Goal: Information Seeking & Learning: Learn about a topic

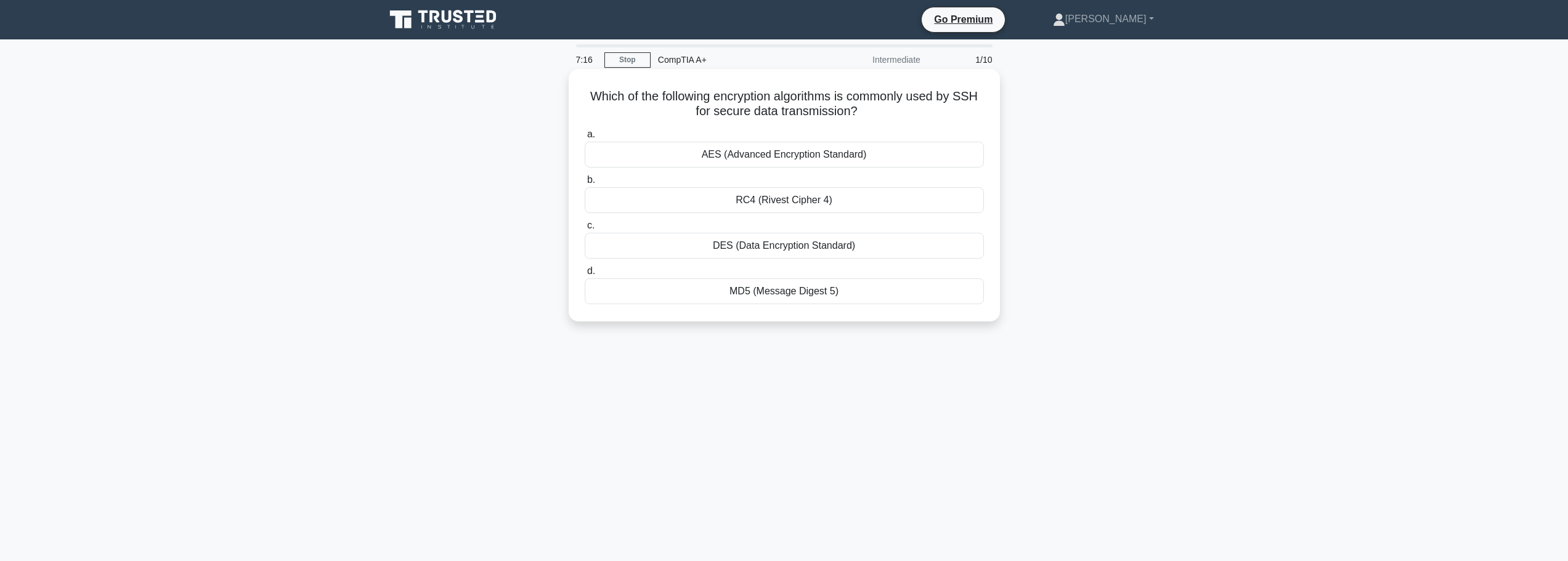
click at [770, 245] on div "DES (Data Encryption Standard)" at bounding box center [784, 246] width 399 height 26
click at [584, 230] on input "c. DES (Data Encryption Standard)" at bounding box center [584, 226] width 0 height 8
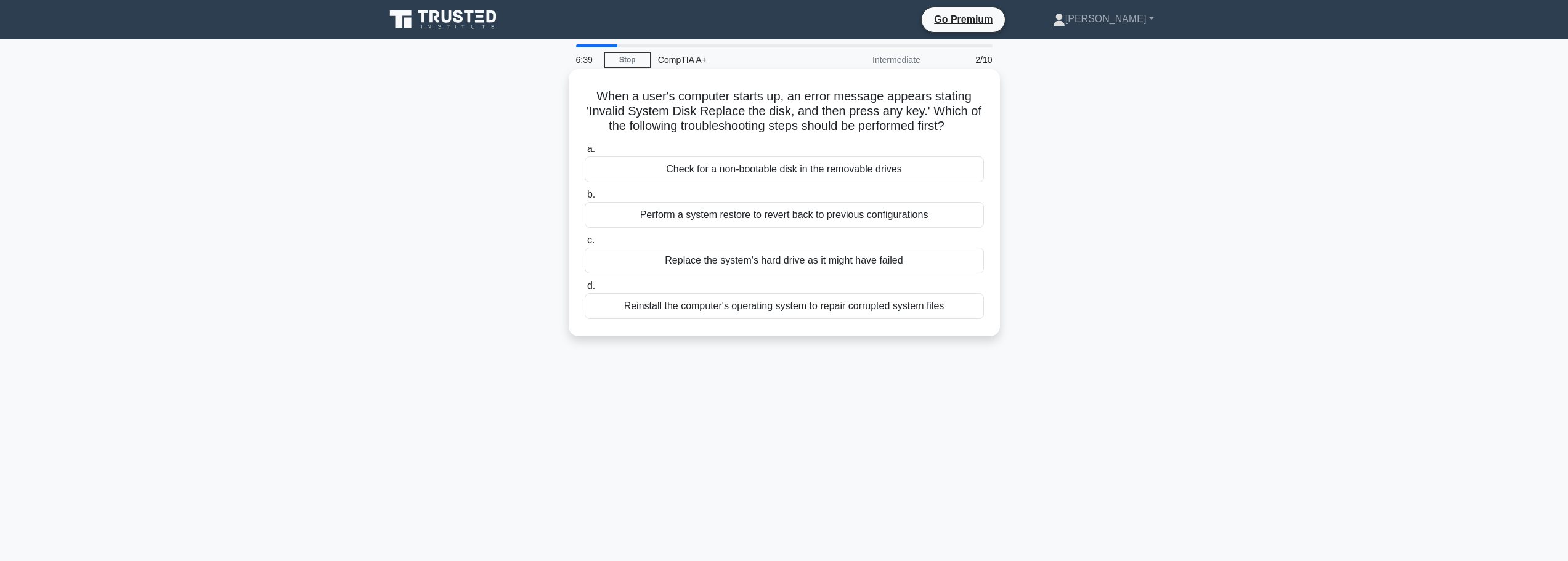
click at [765, 177] on div "Check for a non-bootable disk in the removable drives" at bounding box center [784, 169] width 399 height 26
click at [584, 154] on input "a. Check for a non-bootable disk in the removable drives" at bounding box center [584, 149] width 0 height 8
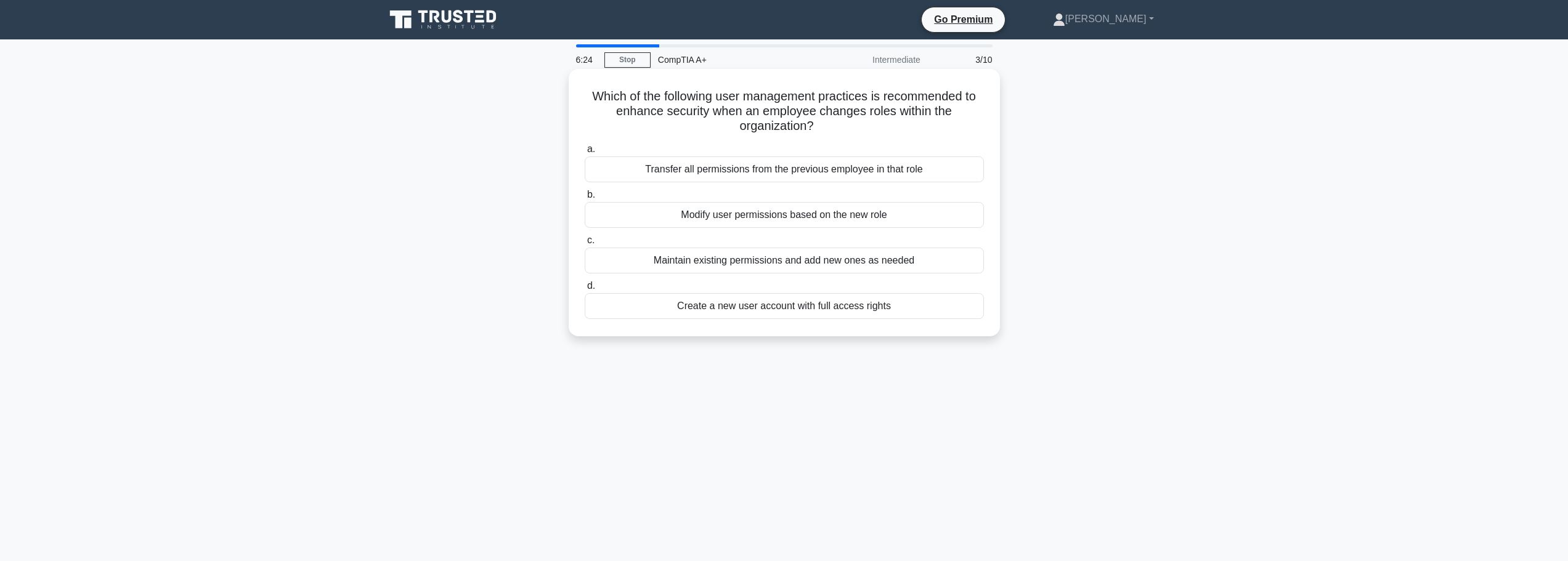
click at [767, 220] on div "Modify user permissions based on the new role" at bounding box center [784, 215] width 399 height 26
click at [584, 199] on input "b. Modify user permissions based on the new role" at bounding box center [584, 195] width 0 height 8
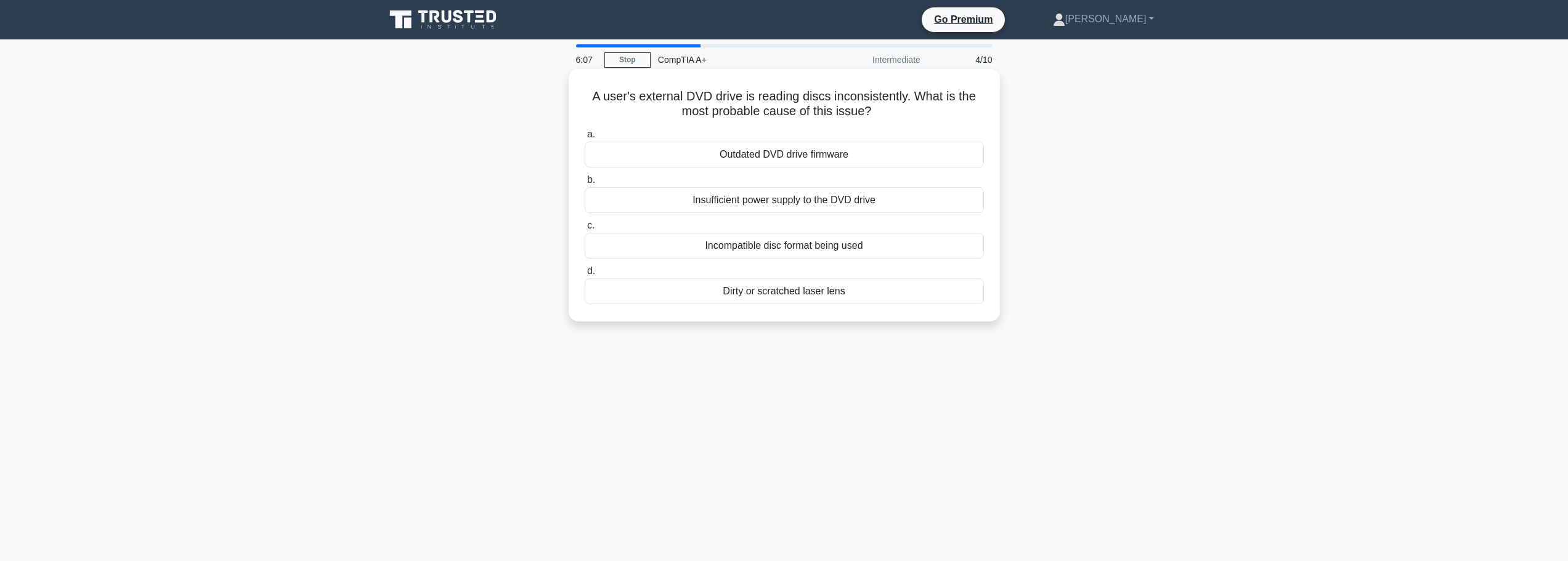
click at [761, 292] on div "Dirty or scratched laser lens" at bounding box center [784, 292] width 399 height 26
click at [584, 275] on input "d. Dirty or scratched laser lens" at bounding box center [584, 271] width 0 height 8
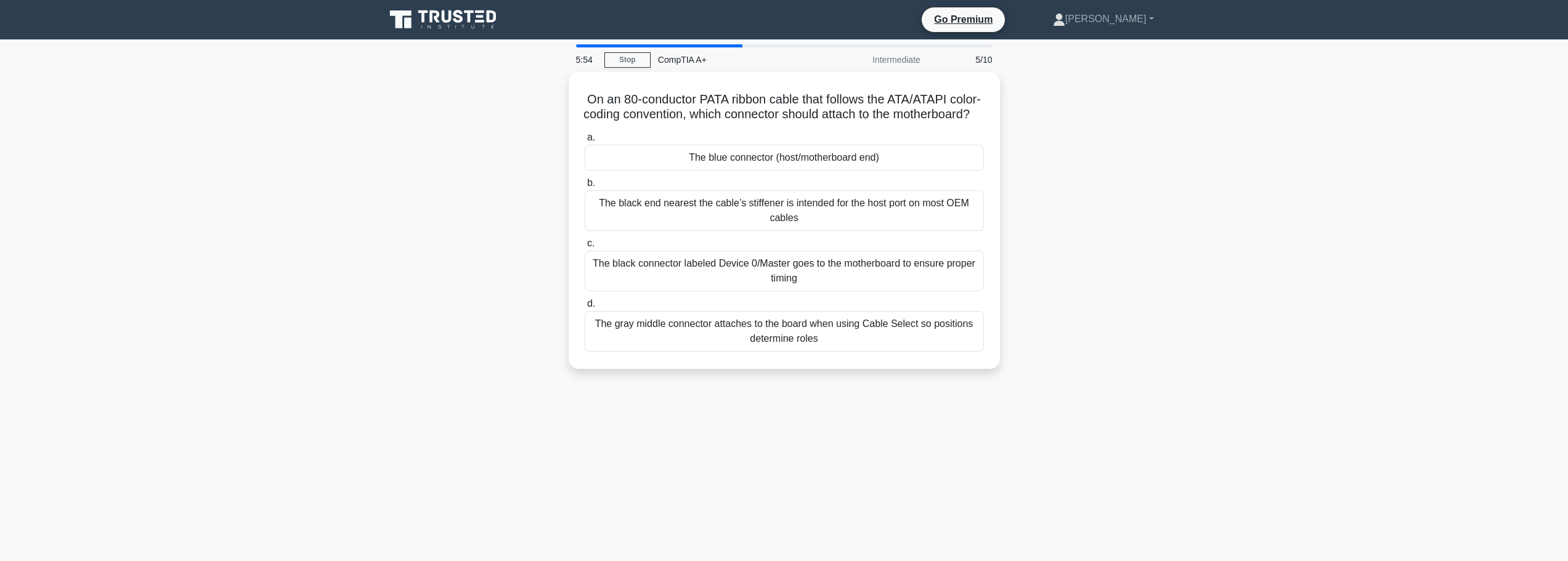
scroll to position [61, 0]
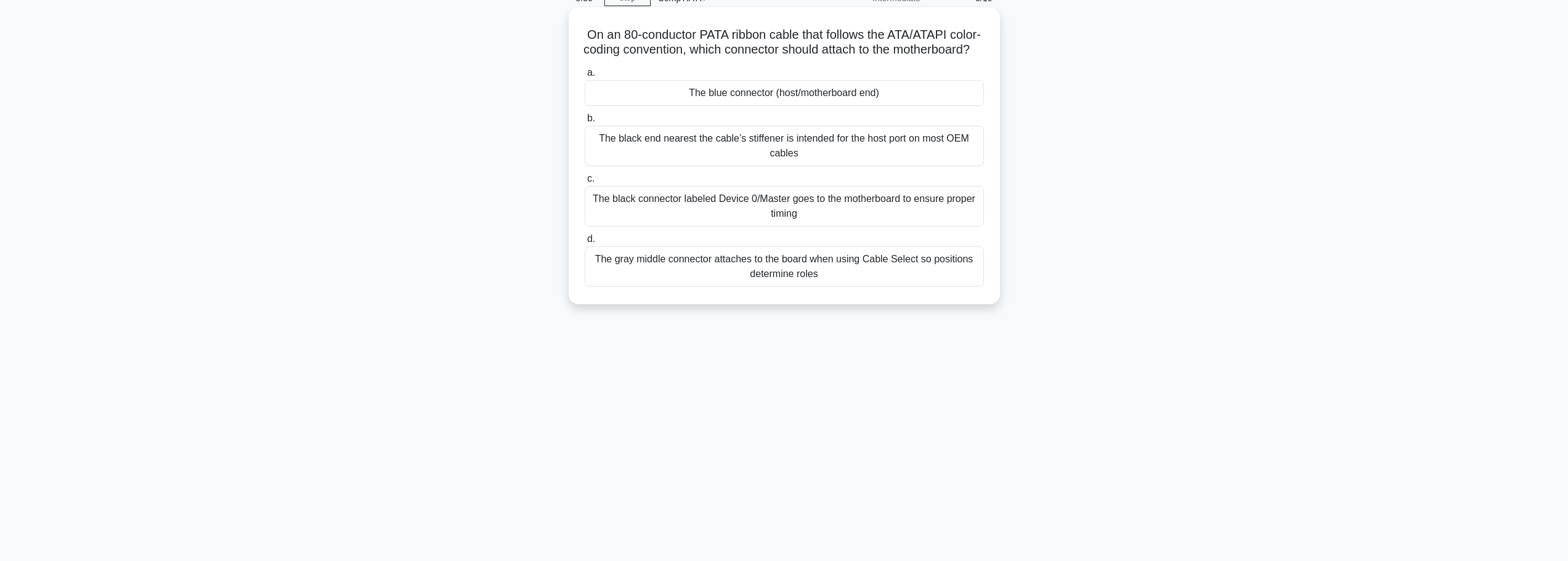
click at [822, 106] on div "The blue connector (host/motherboard end)" at bounding box center [784, 93] width 399 height 26
click at [584, 77] on input "a. The blue connector (host/motherboard end)" at bounding box center [584, 73] width 0 height 8
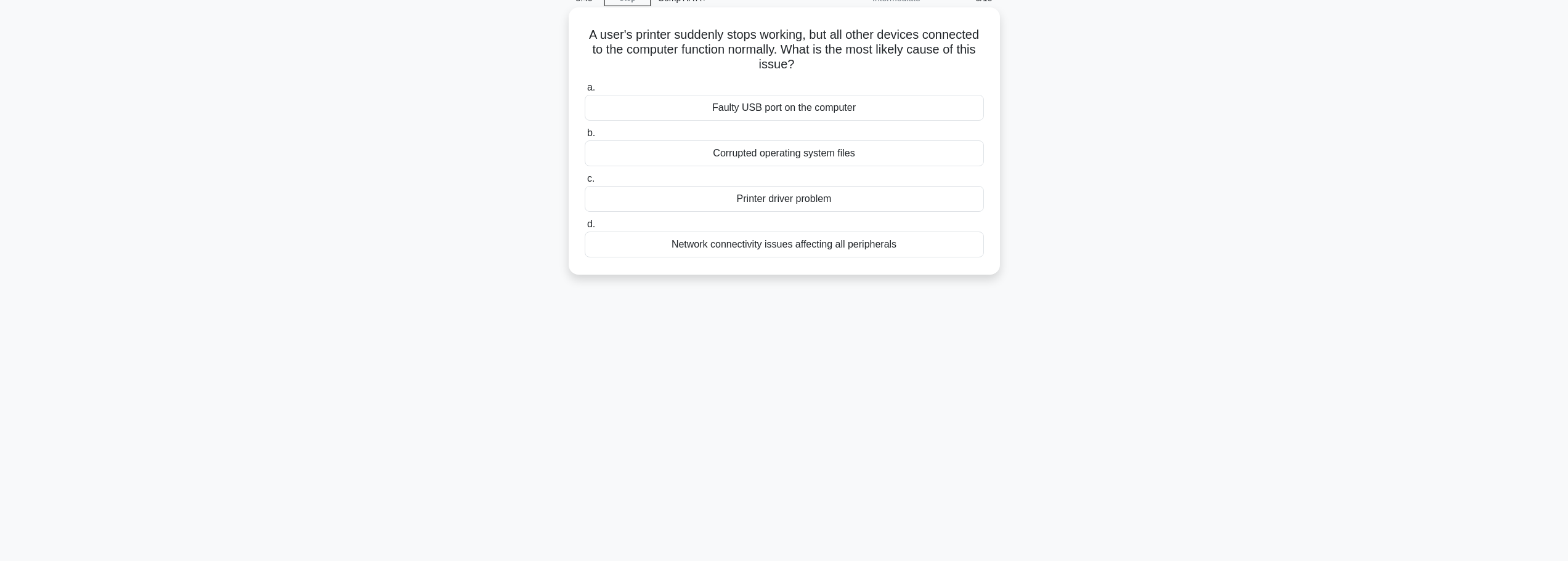
scroll to position [0, 0]
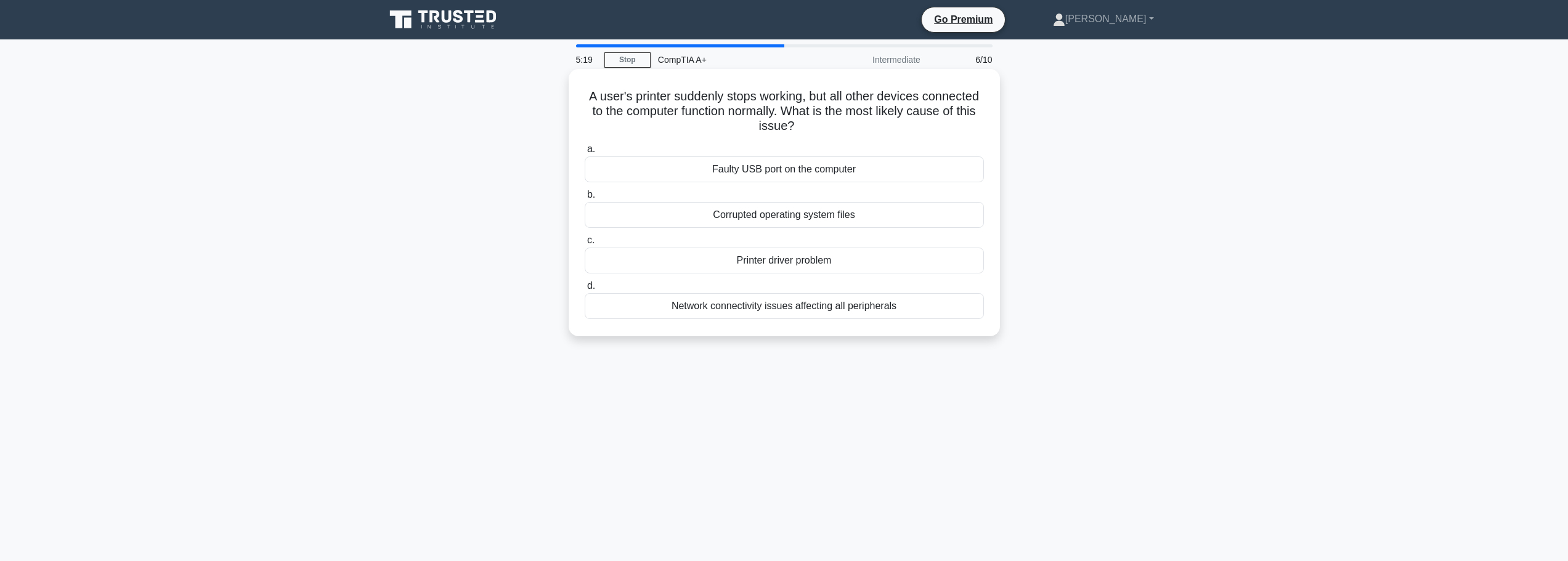
click at [776, 266] on div "Printer driver problem" at bounding box center [784, 261] width 399 height 26
click at [584, 244] on input "c. Printer driver problem" at bounding box center [584, 241] width 0 height 8
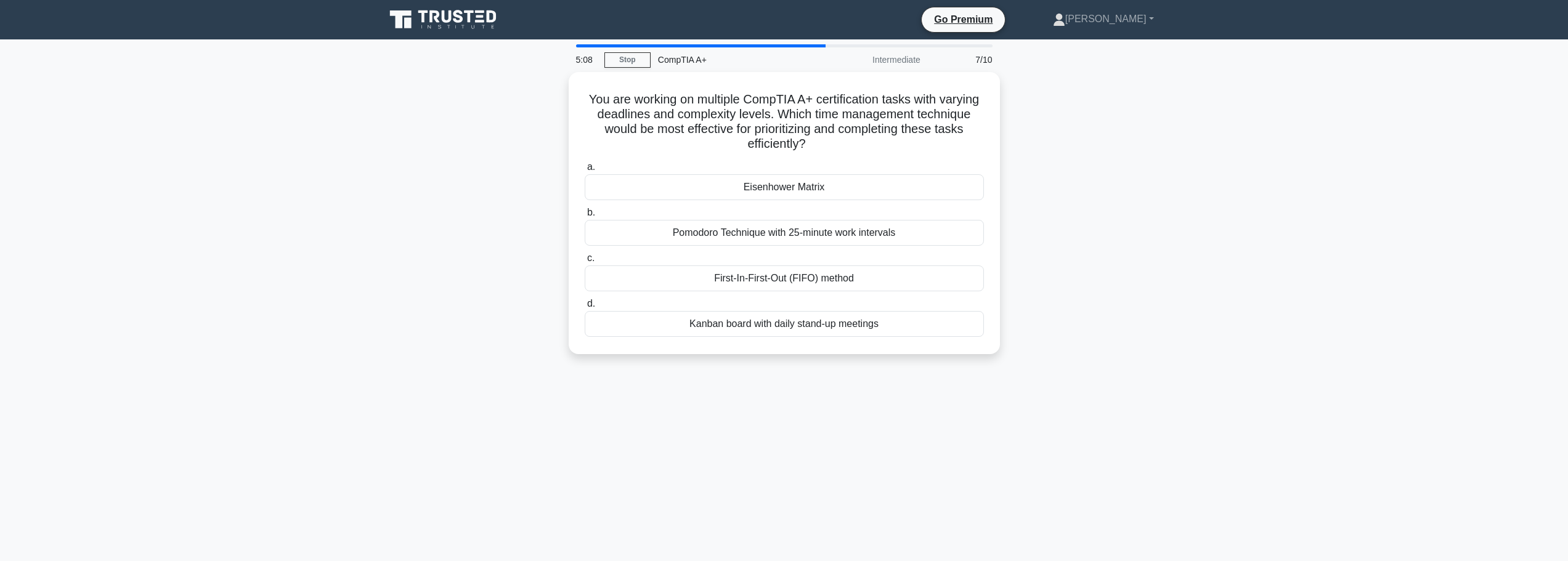
scroll to position [61, 0]
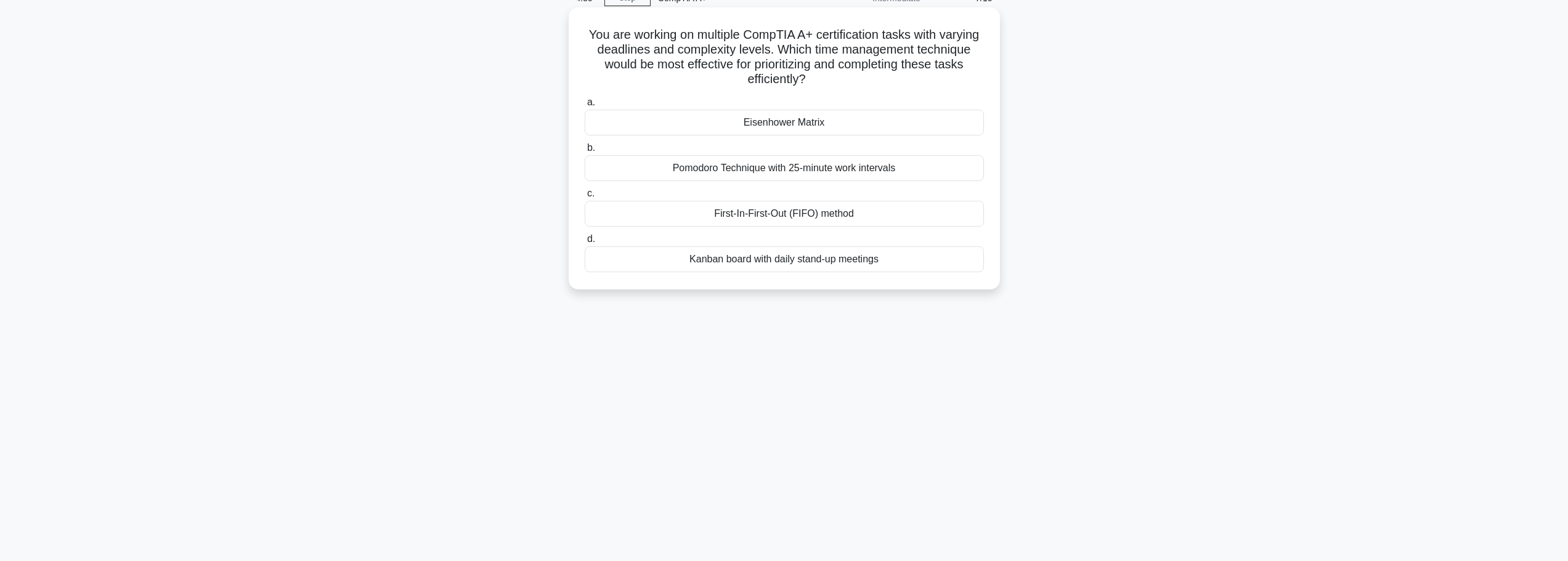
click at [779, 219] on div "First-In-First-Out (FIFO) method" at bounding box center [784, 214] width 399 height 26
click at [584, 198] on input "c. First-In-First-Out (FIFO) method" at bounding box center [584, 194] width 0 height 8
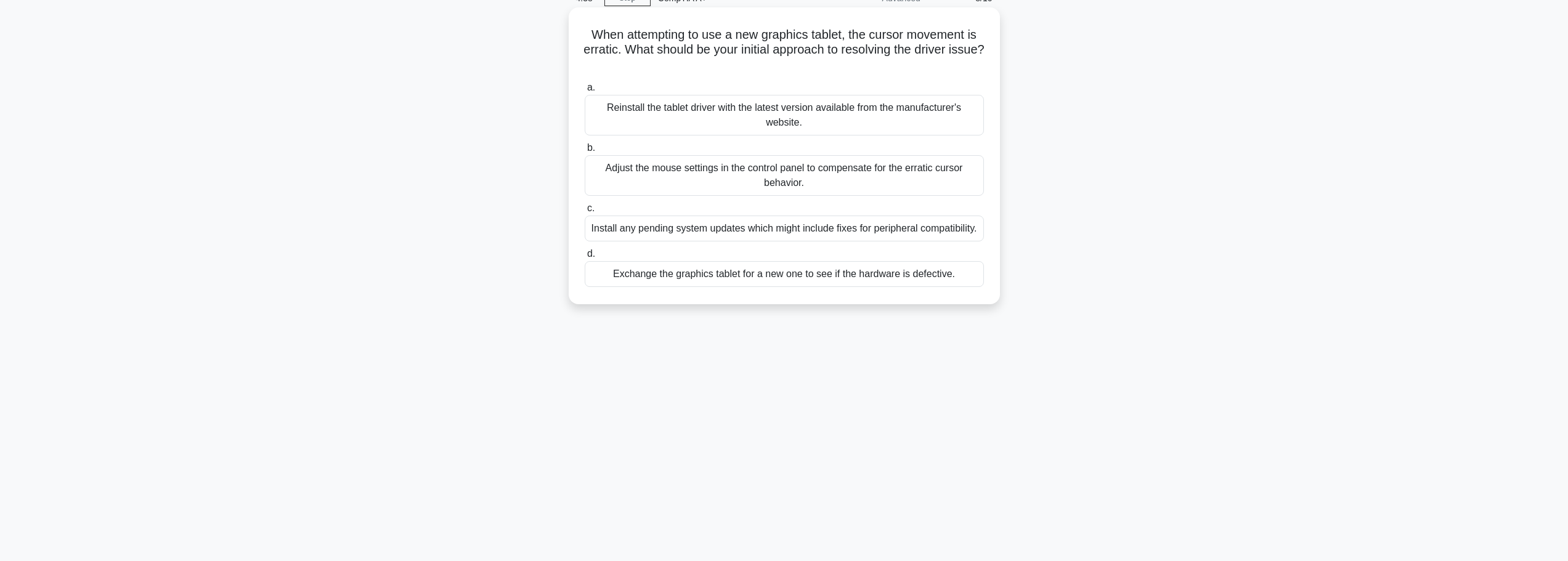
click at [935, 125] on div "Reinstall the tablet driver with the latest version available from the manufact…" at bounding box center [784, 115] width 399 height 41
click at [584, 92] on input "a. Reinstall the tablet driver with the latest version available from the manuf…" at bounding box center [584, 88] width 0 height 8
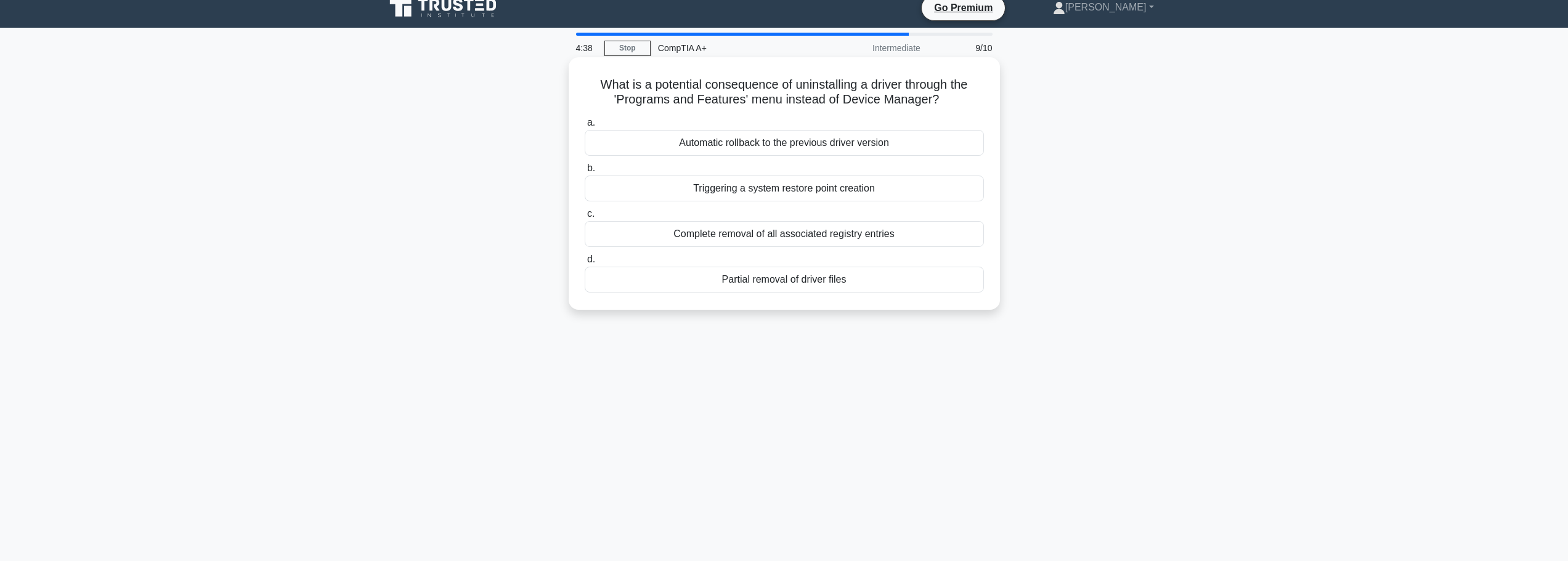
scroll to position [0, 0]
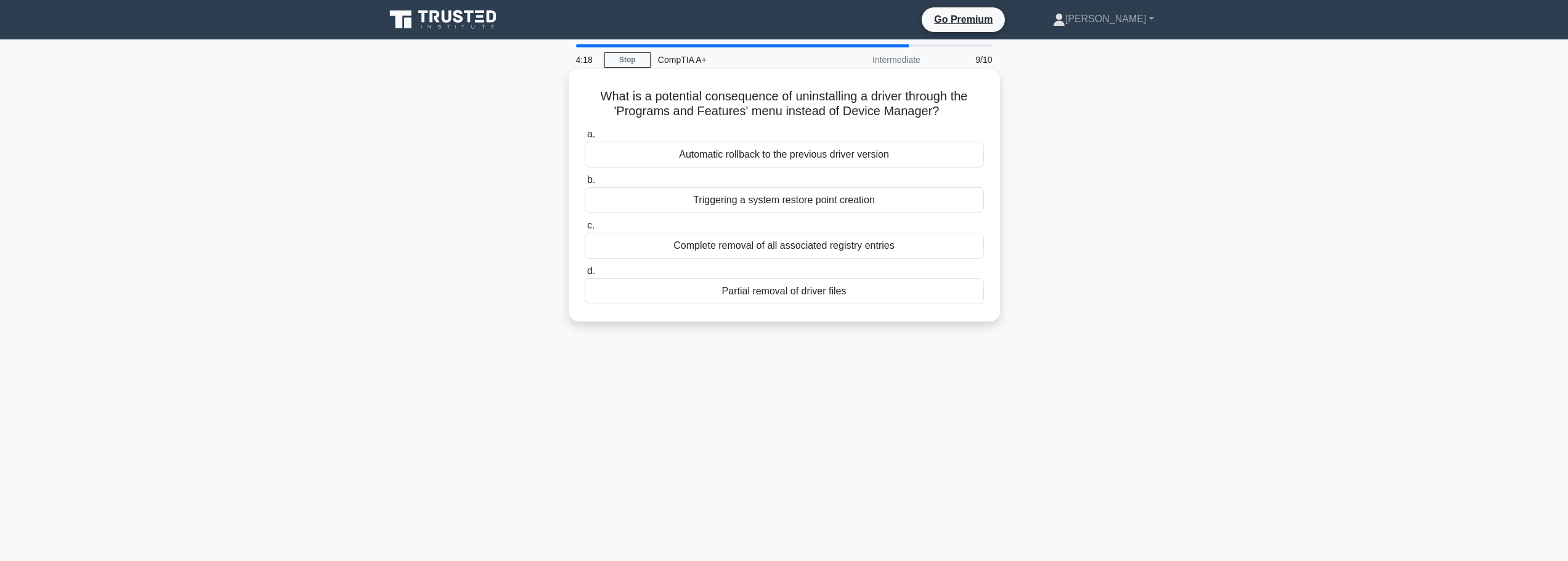
click at [866, 295] on div "Partial removal of driver files" at bounding box center [784, 292] width 399 height 26
click at [584, 275] on input "d. Partial removal of driver files" at bounding box center [584, 271] width 0 height 8
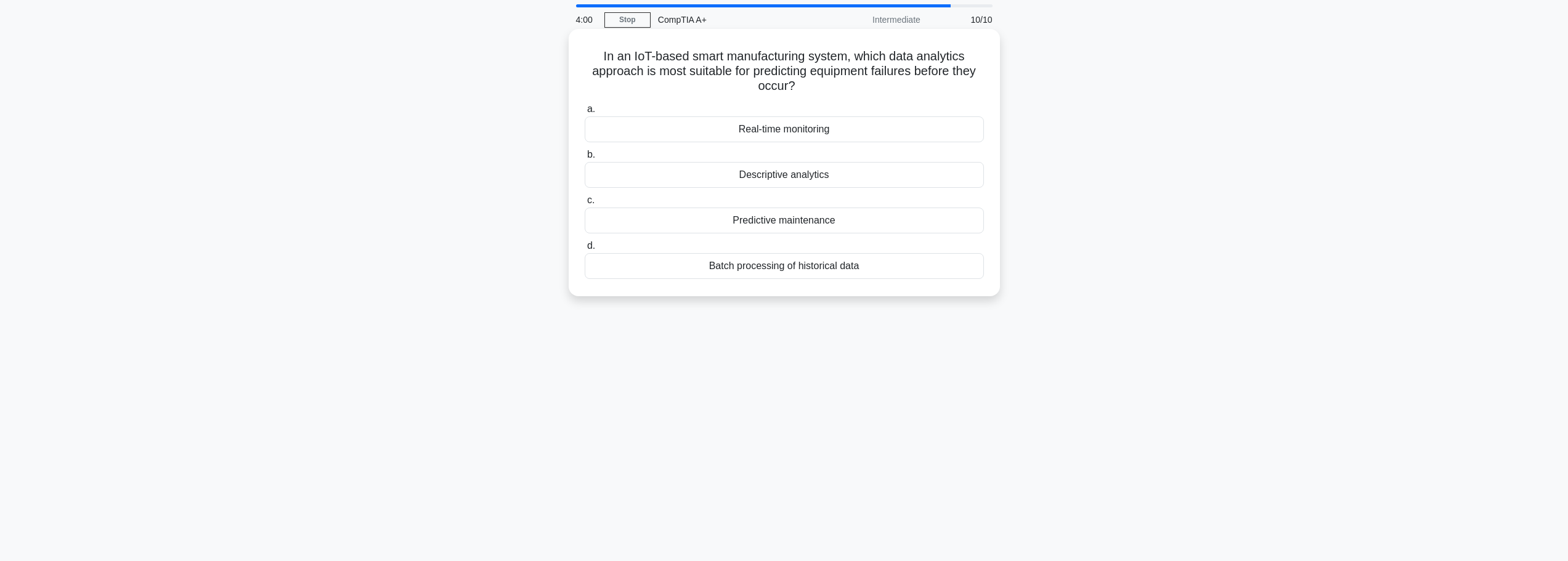
scroll to position [61, 0]
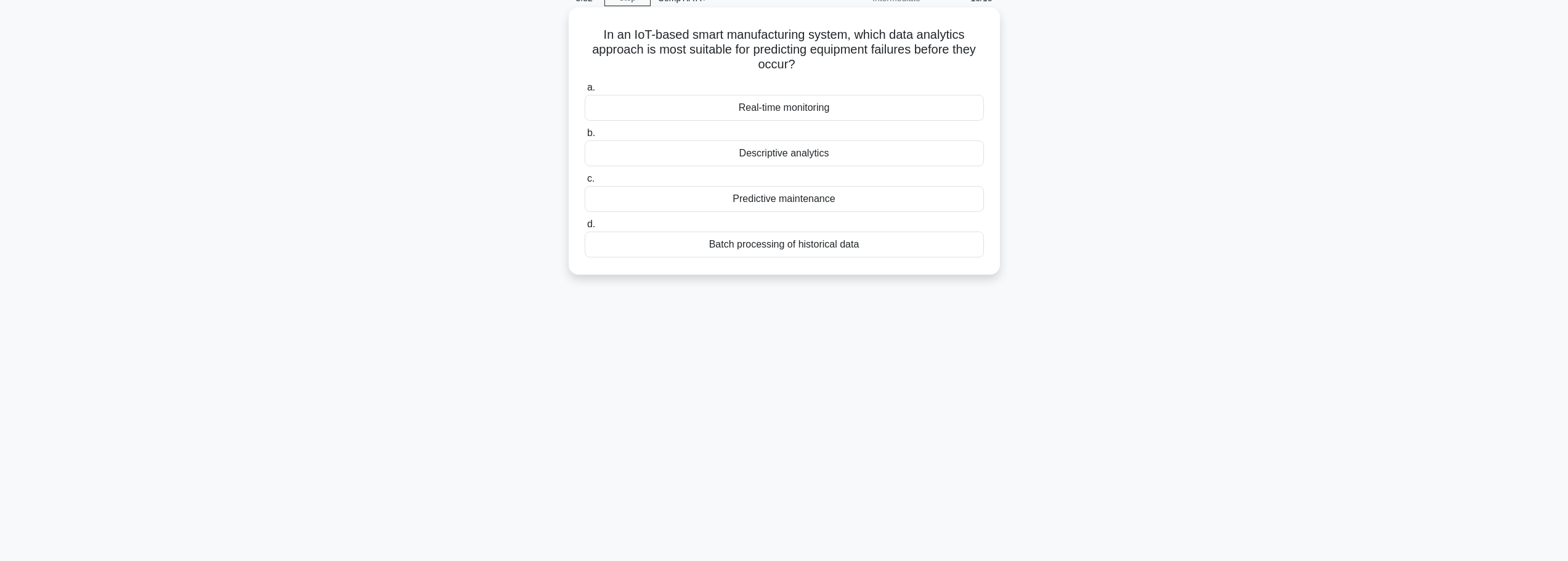
click at [787, 200] on div "Predictive maintenance" at bounding box center [784, 199] width 399 height 26
click at [584, 183] on input "c. Predictive maintenance" at bounding box center [584, 179] width 0 height 8
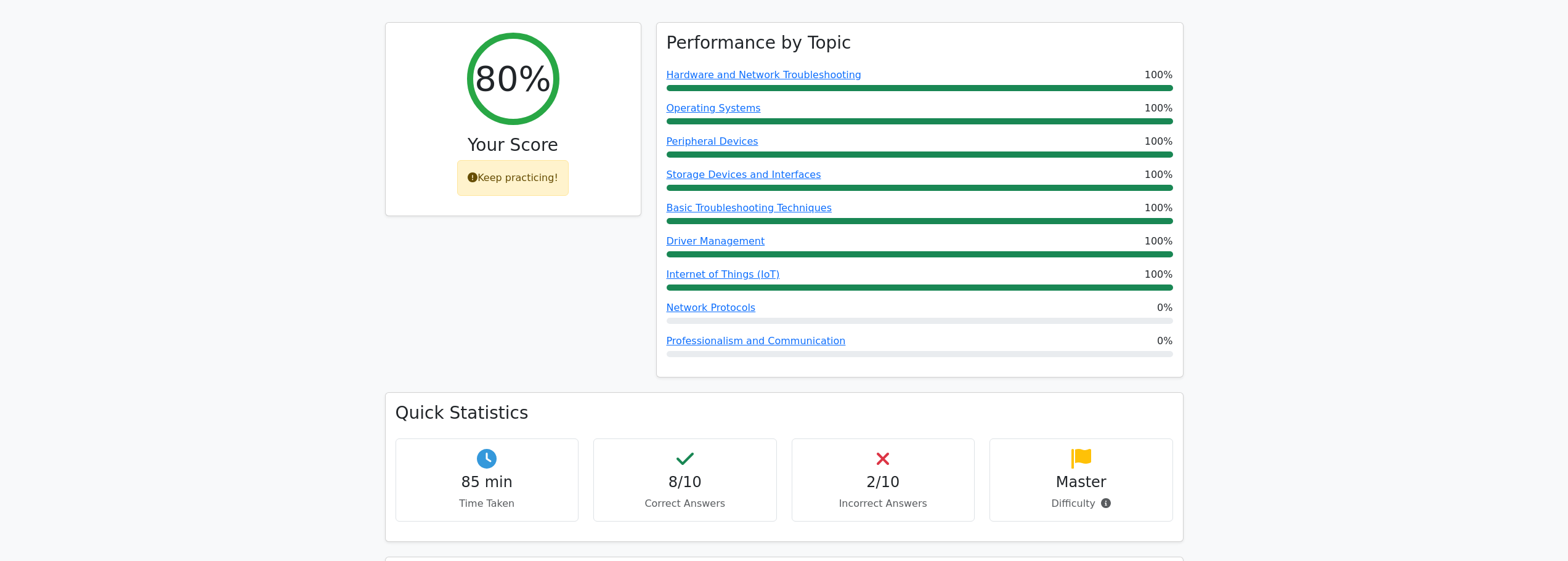
scroll to position [862, 0]
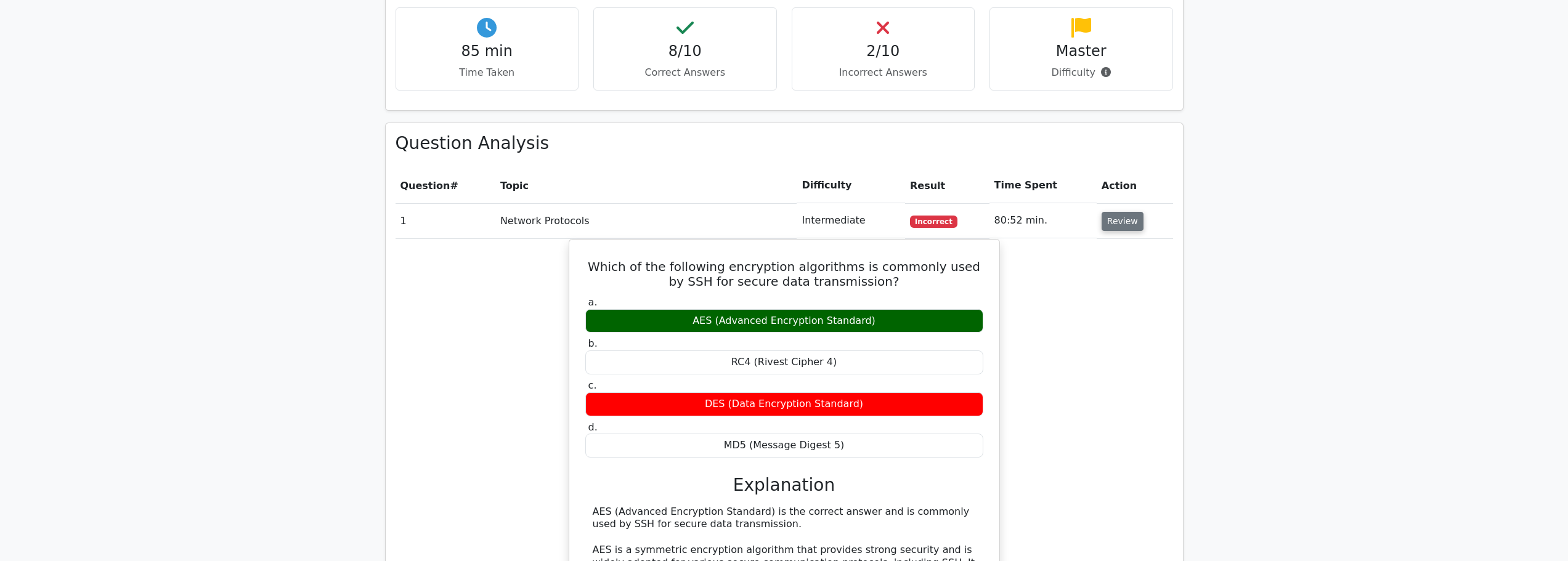
click at [1111, 212] on button "Review" at bounding box center [1122, 222] width 42 height 19
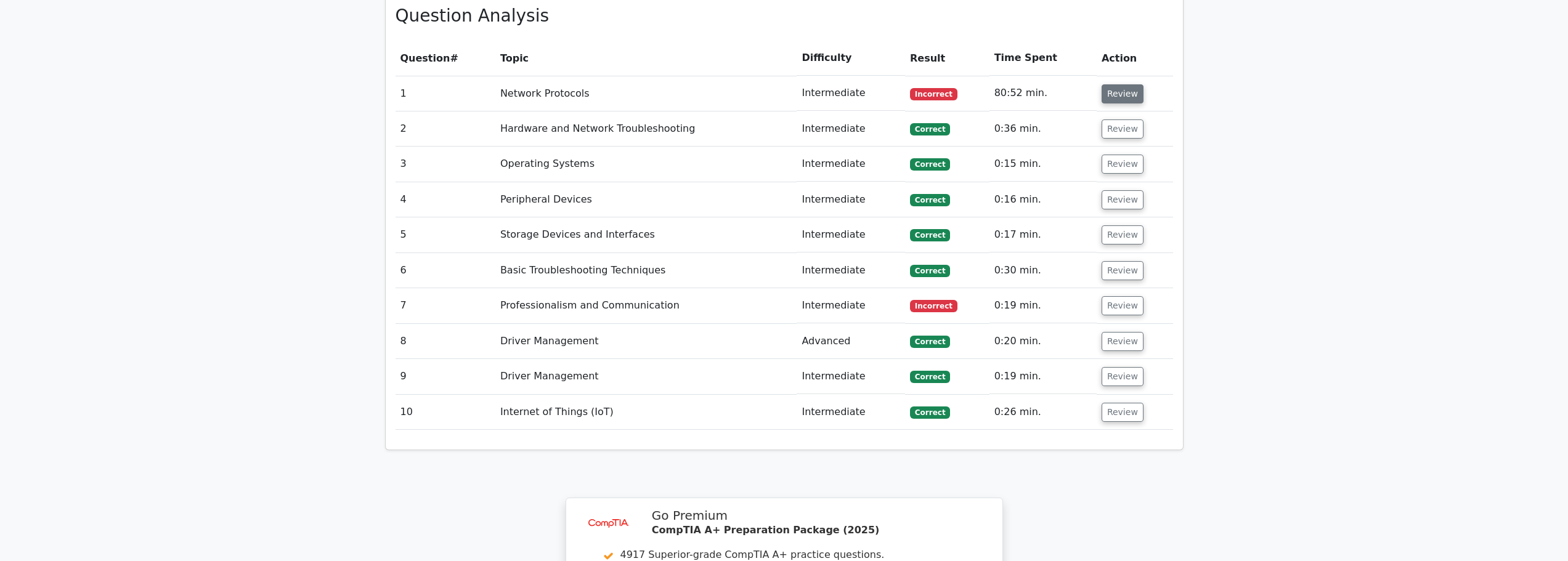
scroll to position [1047, 0]
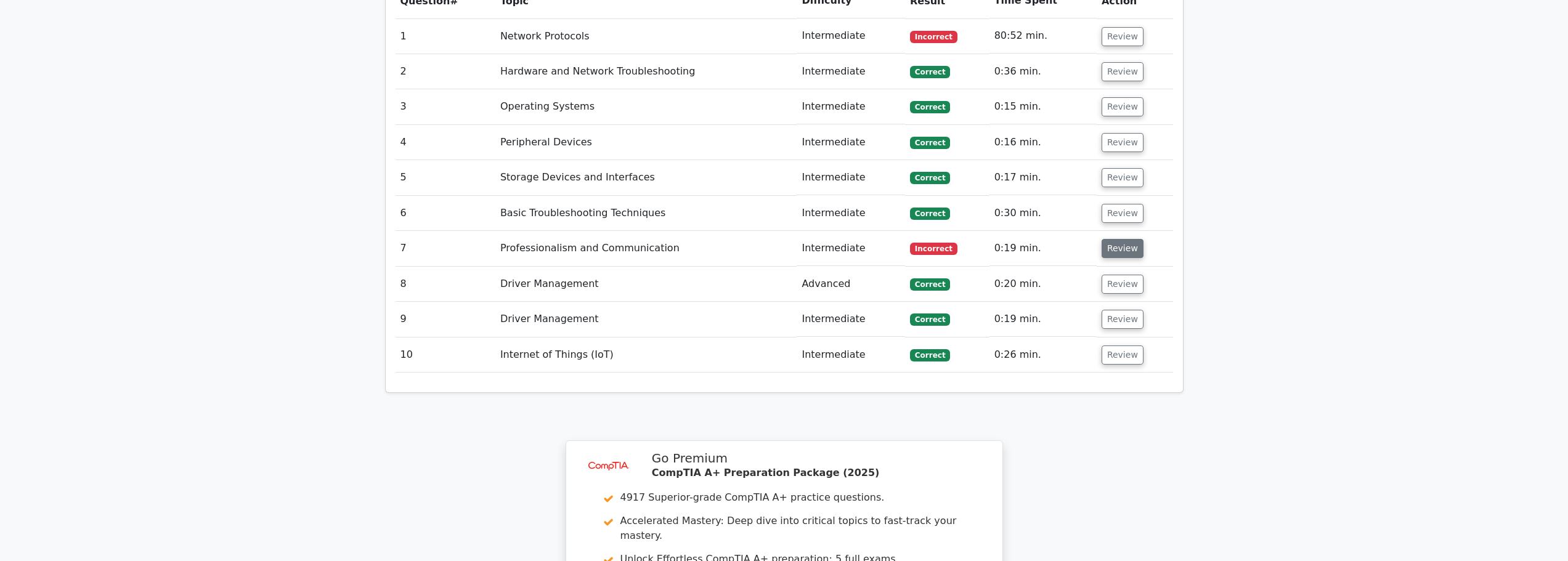
click at [1126, 239] on button "Review" at bounding box center [1122, 248] width 42 height 19
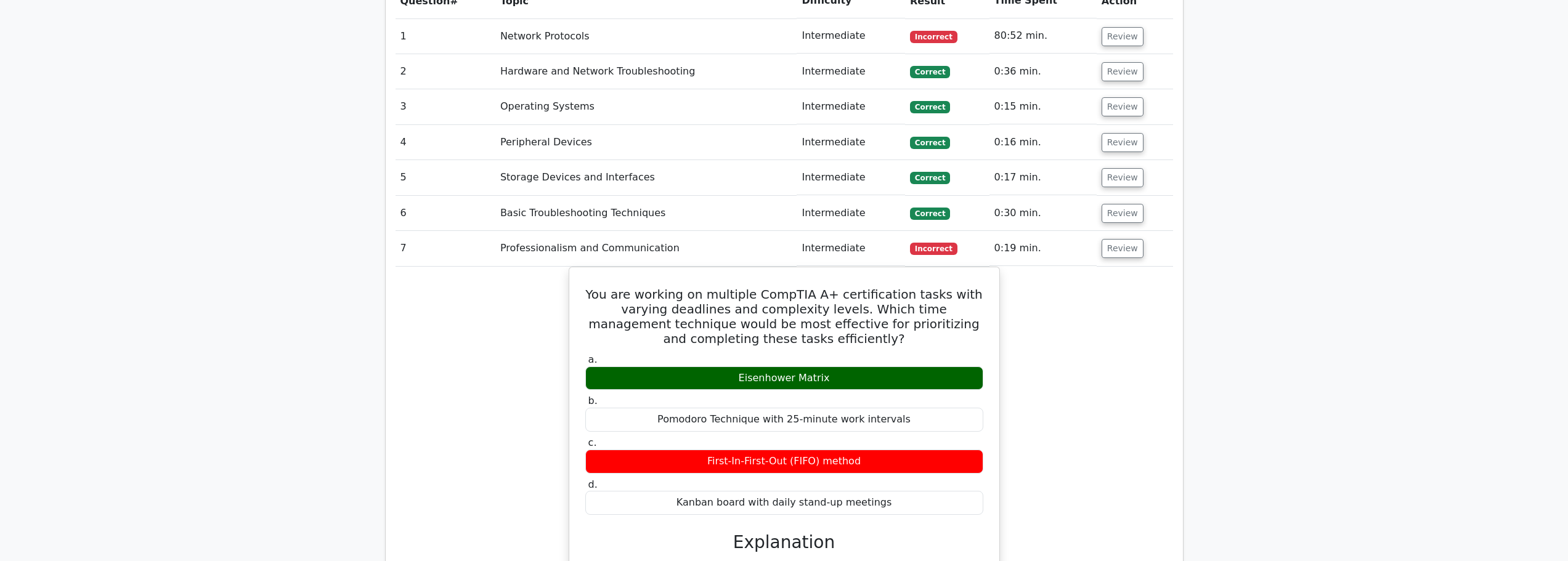
click at [1096, 233] on td "Review" at bounding box center [1134, 248] width 76 height 35
click at [1108, 239] on button "Review" at bounding box center [1122, 248] width 42 height 19
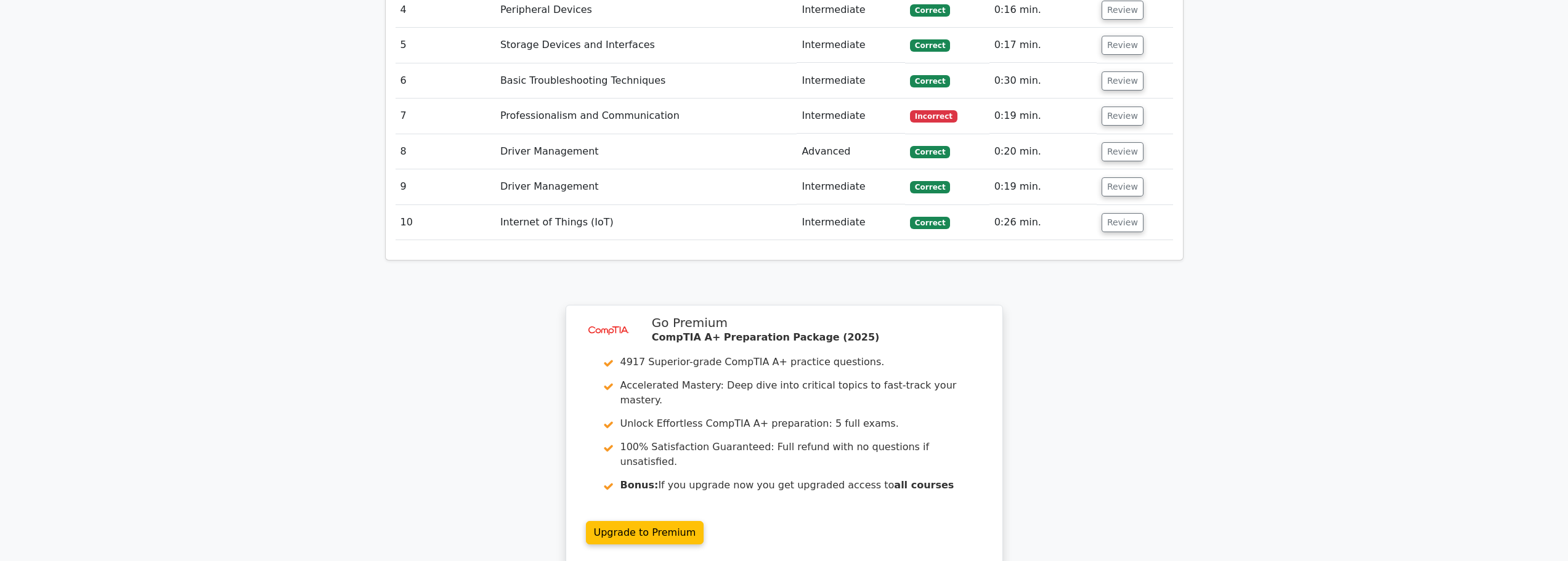
scroll to position [1232, 0]
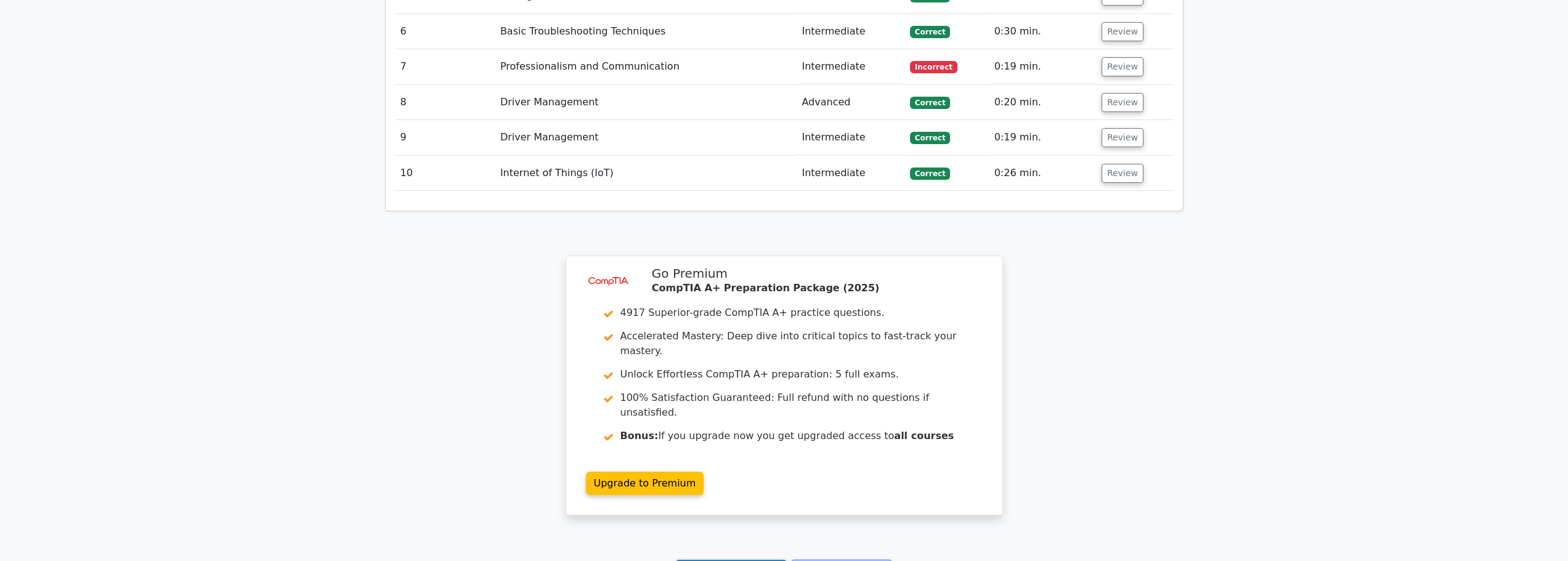
click at [703, 560] on link "Continue practicing" at bounding box center [732, 571] width 113 height 23
